Goal: Transaction & Acquisition: Purchase product/service

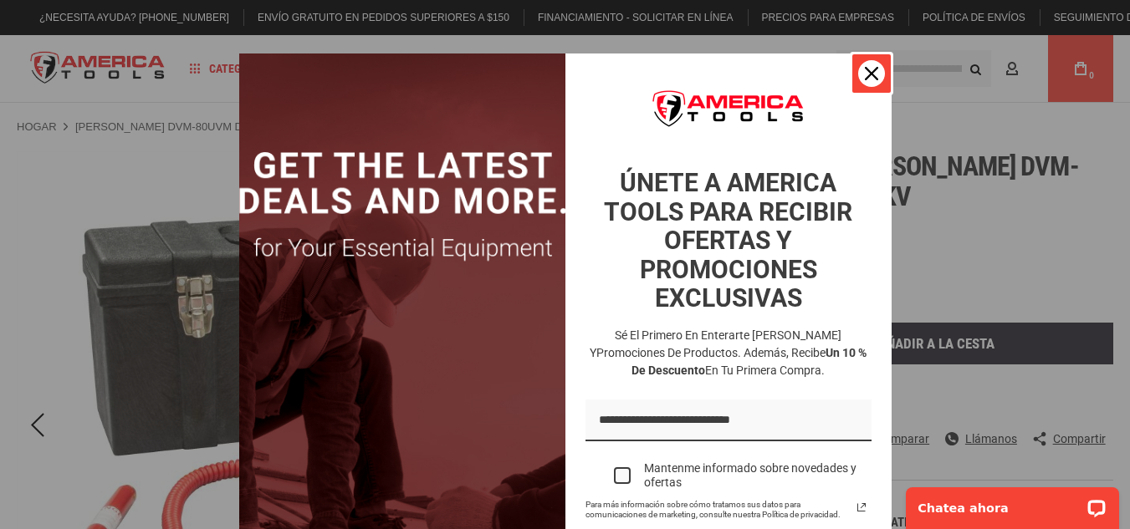
click at [865, 68] on icon "icono de cerrar" at bounding box center [871, 73] width 13 height 13
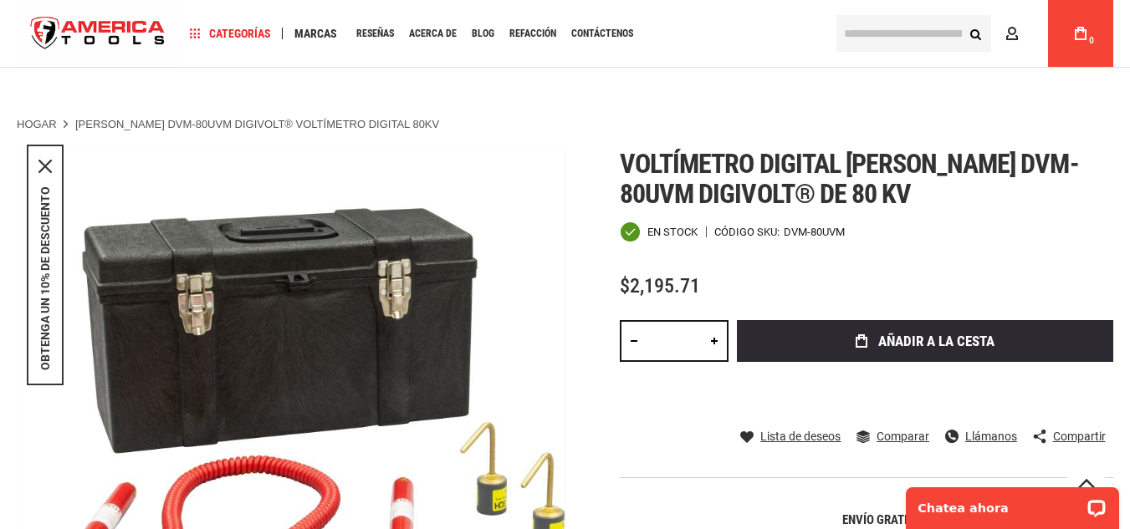
scroll to position [167, 0]
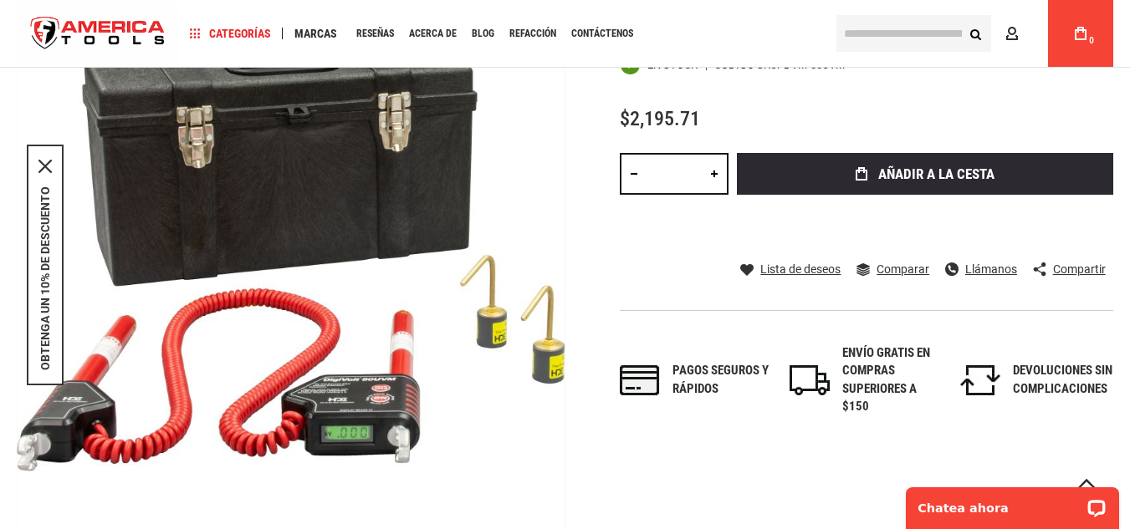
click at [713, 170] on link at bounding box center [714, 174] width 28 height 42
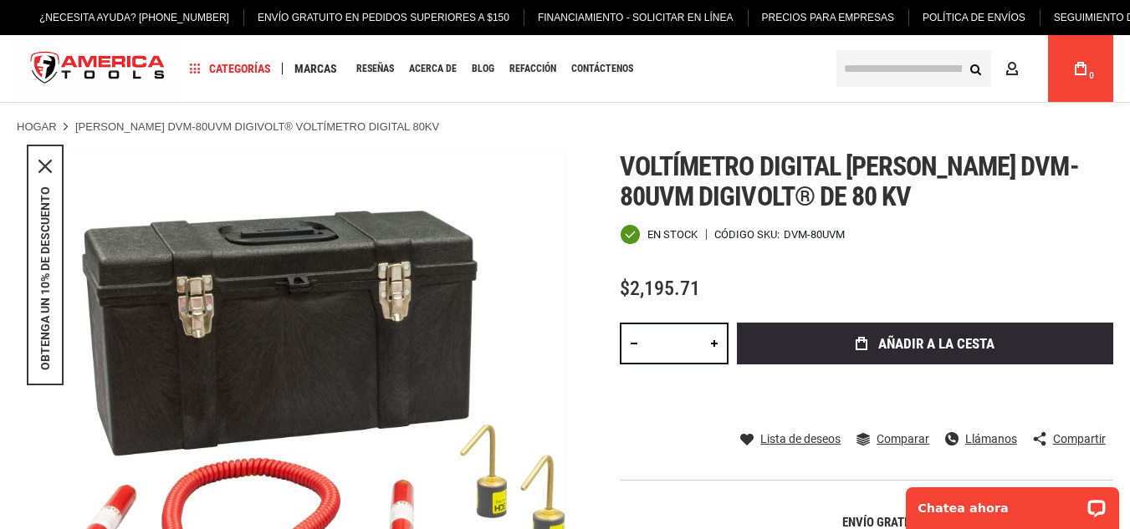
click at [712, 339] on link at bounding box center [714, 344] width 28 height 42
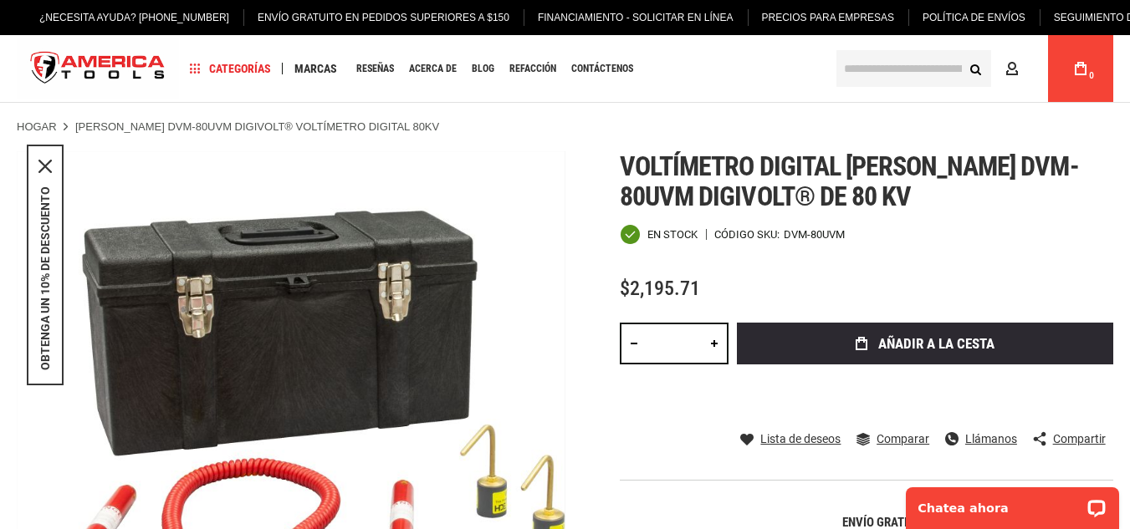
click at [712, 339] on link at bounding box center [714, 344] width 28 height 42
click at [631, 342] on link at bounding box center [634, 344] width 28 height 42
type input "*"
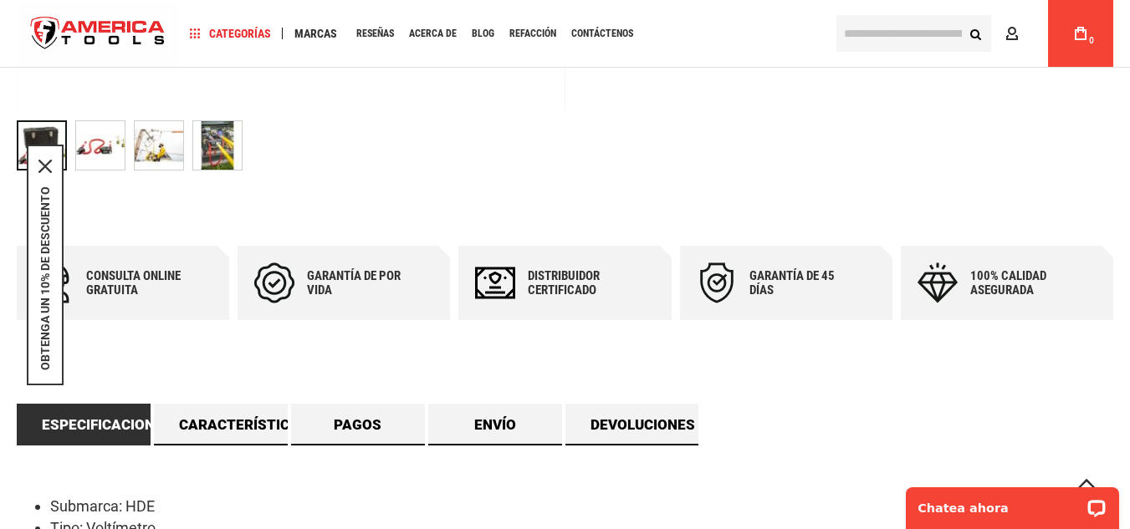
scroll to position [669, 0]
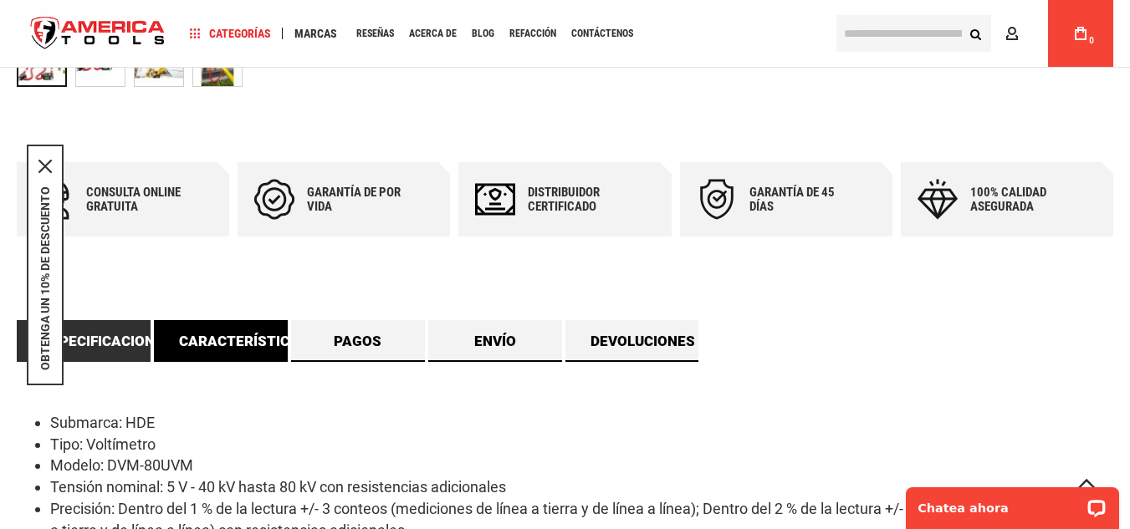
click at [273, 336] on font "Características" at bounding box center [244, 341] width 130 height 17
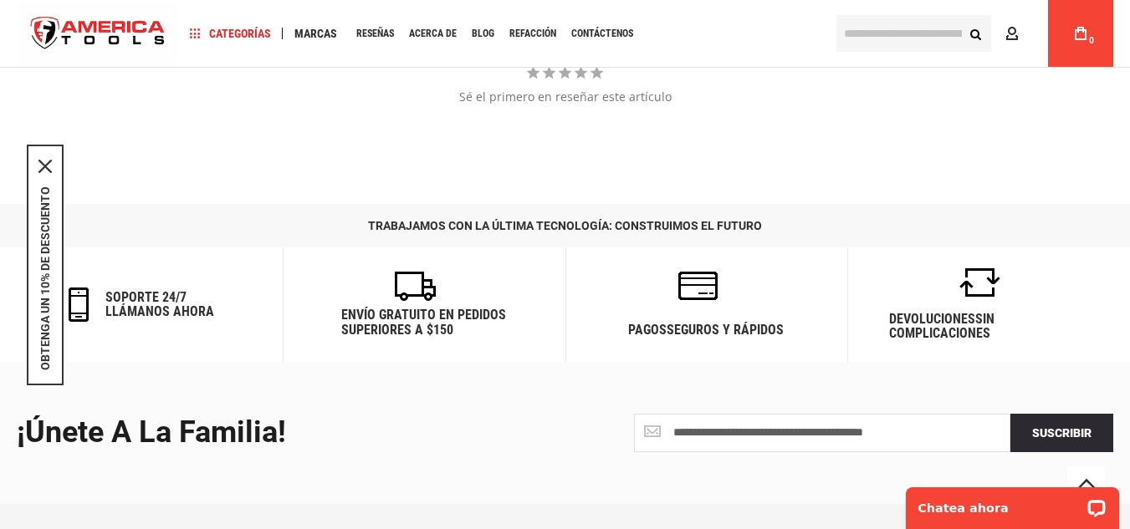
scroll to position [2230, 0]
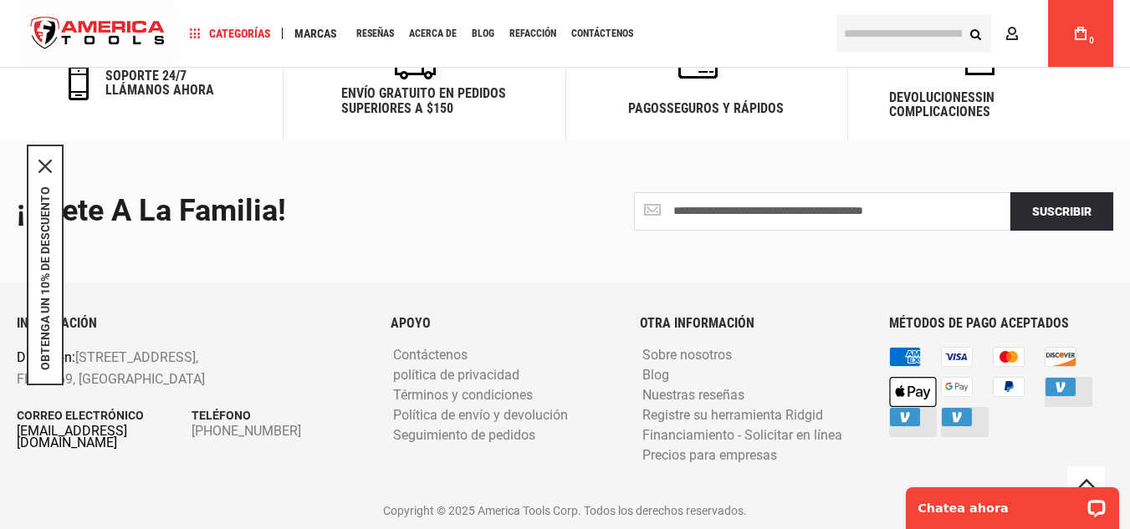
drag, startPoint x: 9, startPoint y: 431, endPoint x: 160, endPoint y: 425, distance: 150.7
click at [132, 440] on div "INFORMACIÓN Dirección: [STREET_ADDRESS] Correo electrónico [EMAIL_ADDRESS][DOMA…" at bounding box center [191, 405] width 374 height 178
drag, startPoint x: 162, startPoint y: 437, endPoint x: 23, endPoint y: 427, distance: 140.0
click at [23, 427] on div "INFORMACIÓN Dirección: [STREET_ADDRESS] Correo electrónico [EMAIL_ADDRESS][DOMA…" at bounding box center [191, 405] width 374 height 178
click at [127, 433] on font "[EMAIL_ADDRESS][DOMAIN_NAME]" at bounding box center [72, 437] width 110 height 28
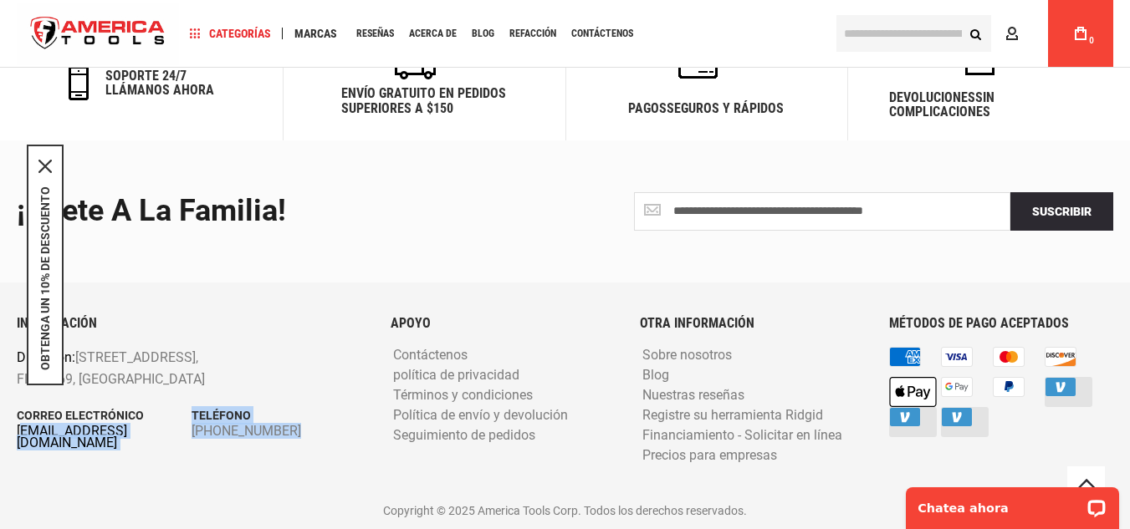
drag, startPoint x: 139, startPoint y: 447, endPoint x: 146, endPoint y: 437, distance: 11.9
click at [139, 447] on div "INFORMACIÓN Dirección: [STREET_ADDRESS] Correo electrónico [EMAIL_ADDRESS][DOMA…" at bounding box center [191, 405] width 374 height 178
click at [102, 442] on div "INFORMACIÓN Dirección: [STREET_ADDRESS] Correo electrónico [EMAIL_ADDRESS][DOMA…" at bounding box center [191, 405] width 374 height 178
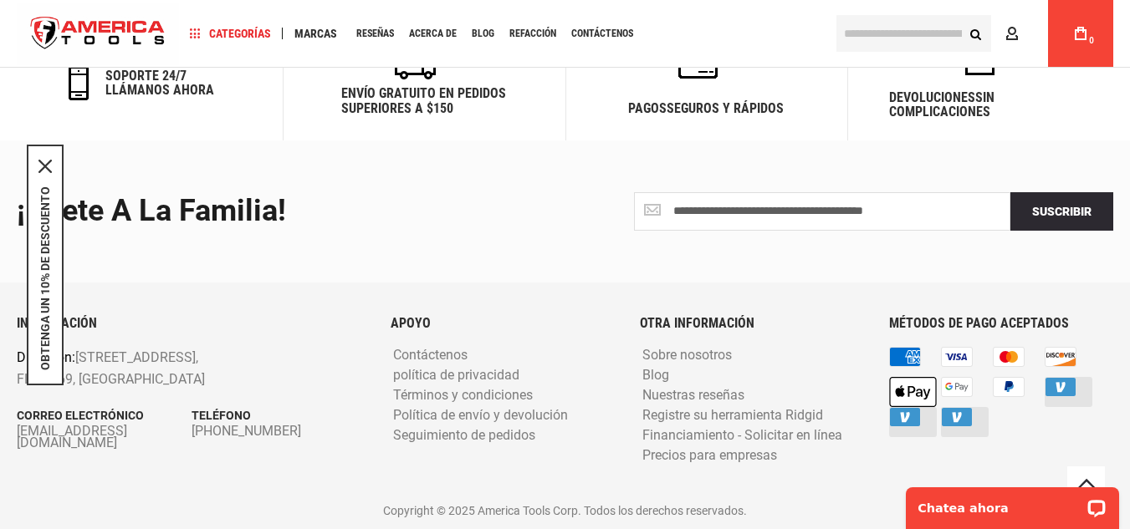
drag, startPoint x: 7, startPoint y: 425, endPoint x: 16, endPoint y: 432, distance: 11.9
click at [16, 432] on div "INFORMACIÓN Dirección: [STREET_ADDRESS] Correo electrónico [EMAIL_ADDRESS][DOMA…" at bounding box center [191, 405] width 374 height 178
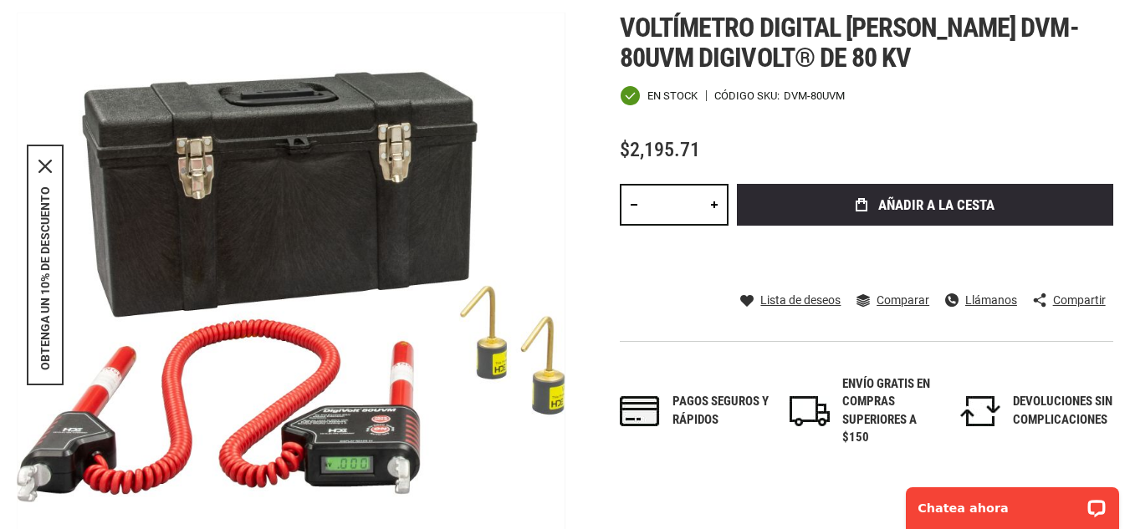
scroll to position [0, 0]
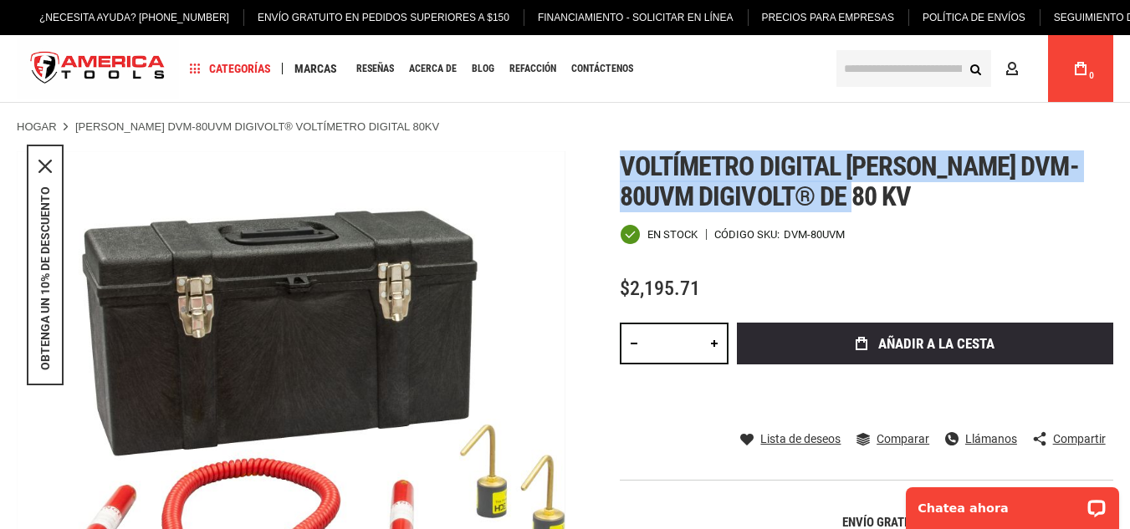
drag, startPoint x: 616, startPoint y: 159, endPoint x: 869, endPoint y: 194, distance: 255.0
click at [869, 194] on div "[MEDICAL_DATA] al final de la galería de imágenes [MEDICAL_DATA] al inicio de l…" at bounding box center [565, 459] width 1096 height 616
copy font "Voltímetro digital [PERSON_NAME] dvm-80uvm digivolt® de 80 kV"
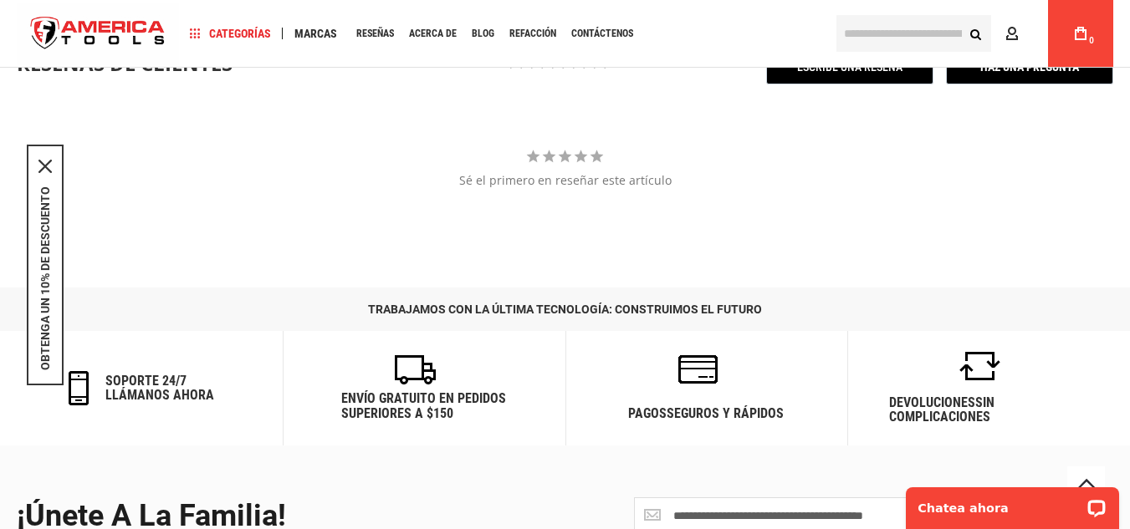
scroll to position [2230, 0]
